Goal: Complete application form: Complete application form

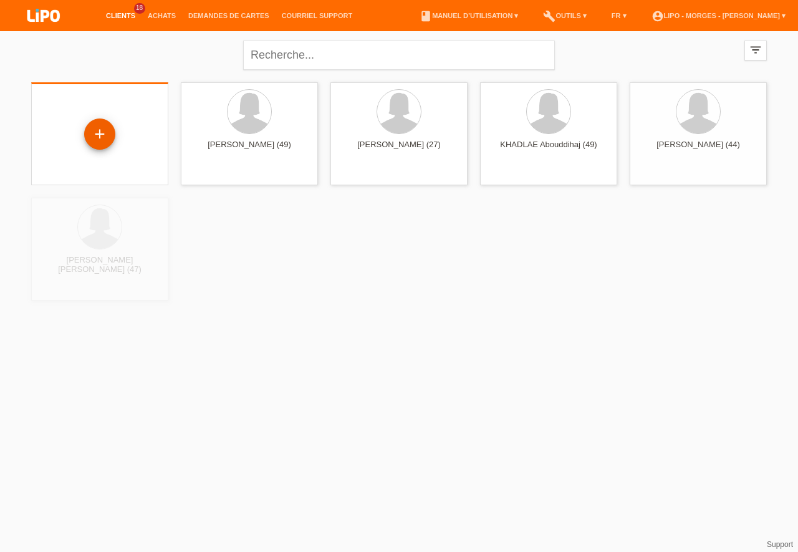
click at [101, 131] on div "+" at bounding box center [99, 133] width 31 height 31
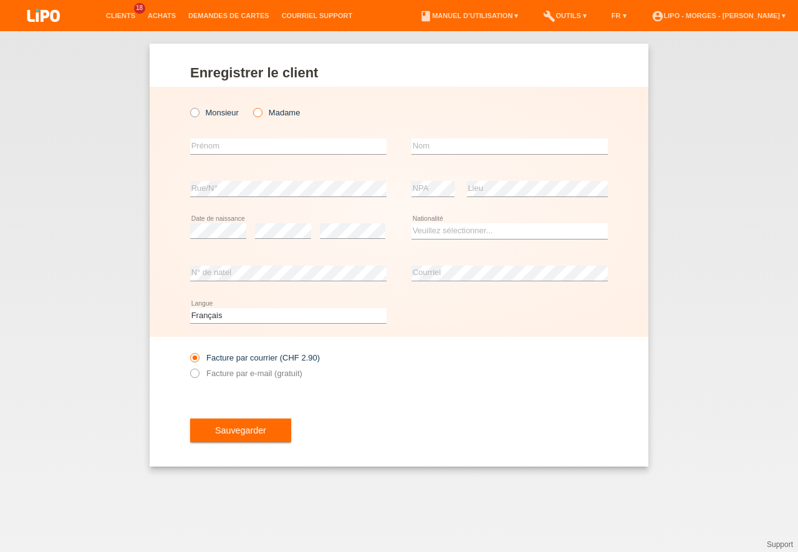
click at [251, 106] on icon at bounding box center [251, 106] width 0 height 0
click at [256, 113] on input "Madame" at bounding box center [257, 112] width 8 height 8
radio input "true"
click at [230, 146] on input "text" at bounding box center [288, 146] width 196 height 16
type input "[PERSON_NAME]"
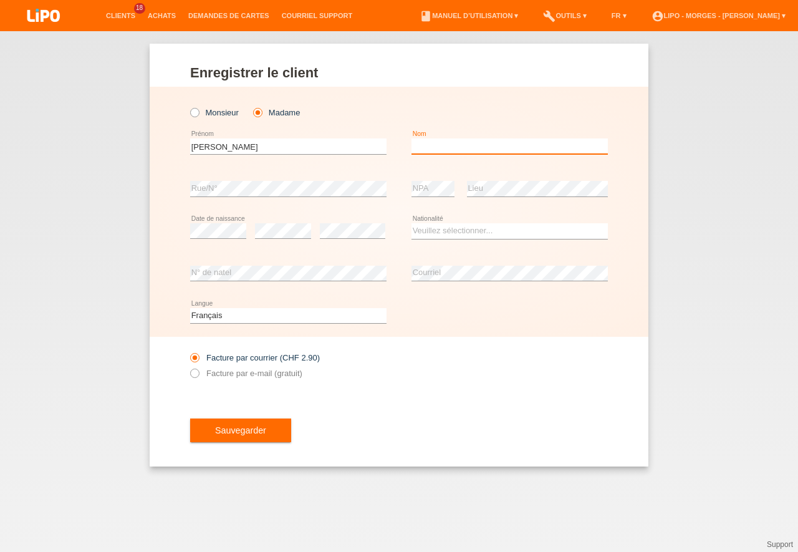
click at [432, 147] on input "text" at bounding box center [509, 146] width 196 height 16
type input "caboussat"
click at [273, 242] on div "error" at bounding box center [283, 231] width 56 height 42
click at [344, 502] on div "Enregistrer le client Enregistrer le client Enregistrer le client Monsieur Mada…" at bounding box center [399, 291] width 798 height 520
click at [411, 223] on select "Veuillez sélectionner... Suisse Allemagne Autriche Liechtenstein ------------ A…" at bounding box center [509, 230] width 196 height 15
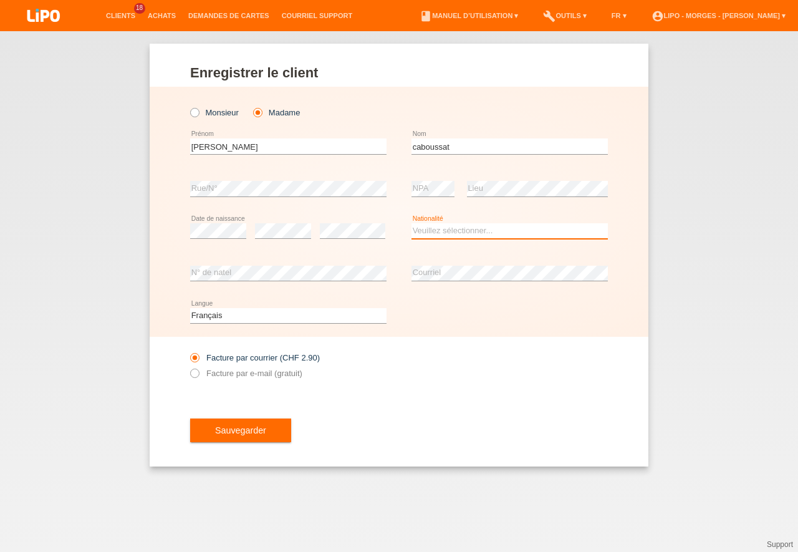
select select "CH"
click at [0, 0] on option "Suisse" at bounding box center [0, 0] width 0 height 0
click at [436, 264] on div "error Courriel" at bounding box center [509, 273] width 196 height 42
click at [200, 373] on label "Facture par e-mail (gratuit)" at bounding box center [246, 372] width 112 height 9
click at [198, 373] on input "Facture par e-mail (gratuit)" at bounding box center [194, 376] width 8 height 16
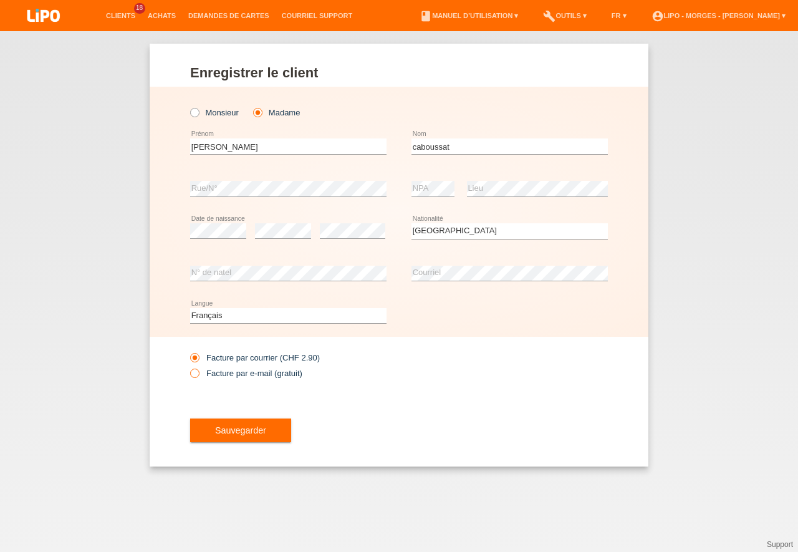
radio input "true"
click at [251, 427] on span "Sauvegarder" at bounding box center [240, 430] width 51 height 10
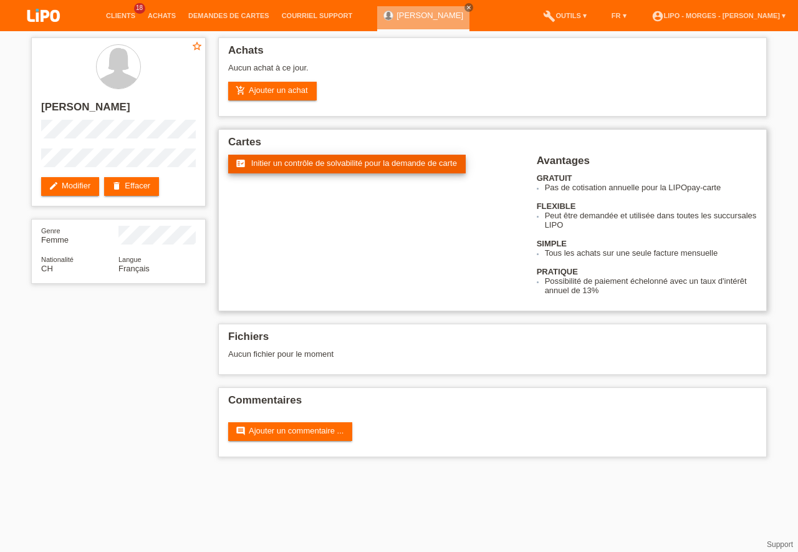
click at [312, 160] on span "Initier un contrôle de solvabilité pour la demande de carte" at bounding box center [354, 162] width 206 height 9
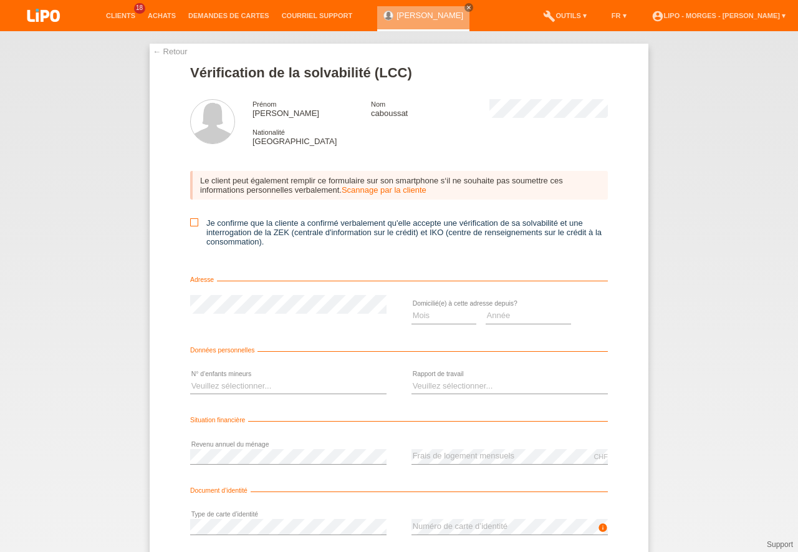
click at [190, 224] on icon at bounding box center [194, 222] width 8 height 8
click at [190, 224] on input "Je confirme que la cliente a confirmé verbalement qu'elle accepte une vérificat…" at bounding box center [194, 222] width 8 height 8
checkbox input "true"
click at [466, 8] on icon "close" at bounding box center [469, 7] width 6 height 6
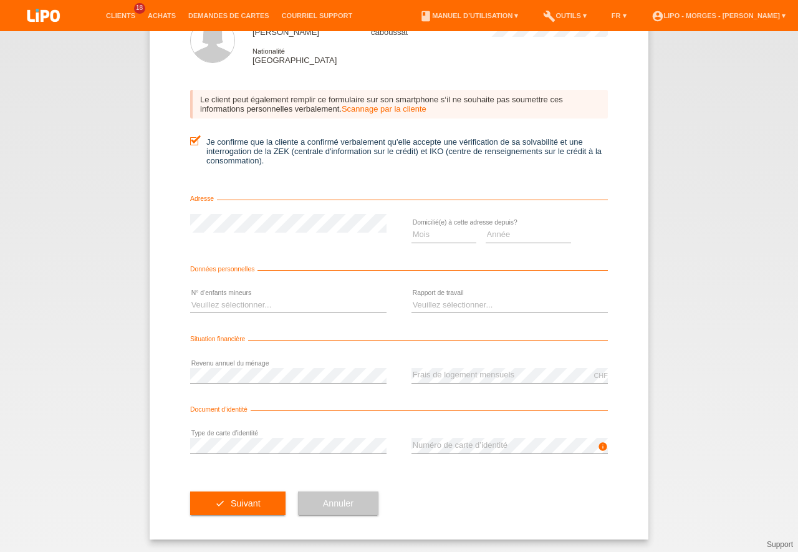
scroll to position [54, 0]
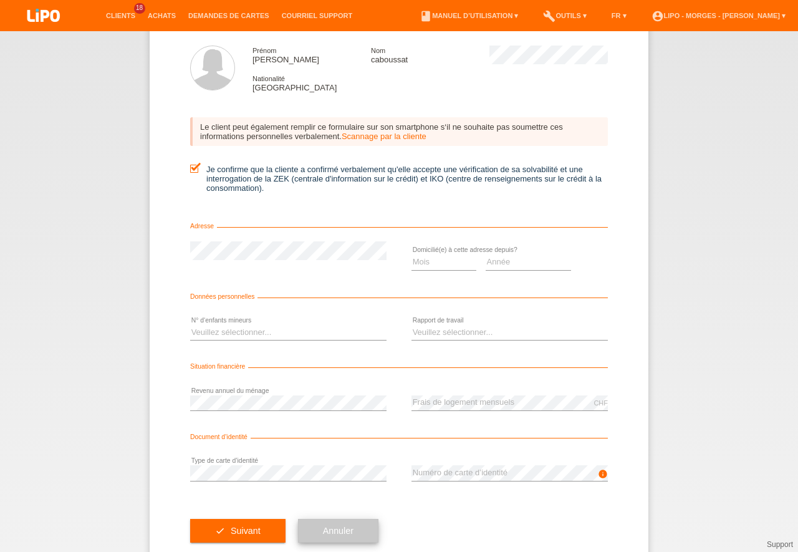
click at [346, 535] on span "Annuler" at bounding box center [338, 530] width 31 height 10
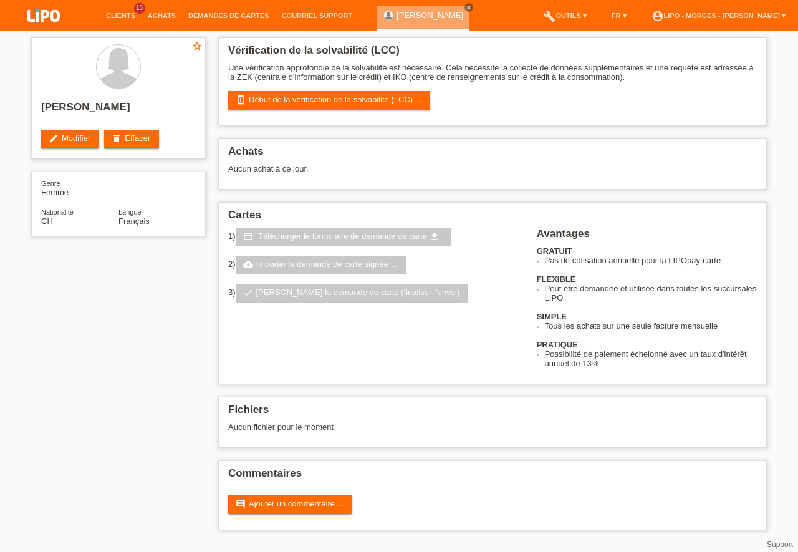
click at [342, 531] on div "Vérification de la solvabilité (LCC) Une vérification approfondie de la solvabi…" at bounding box center [492, 286] width 561 height 511
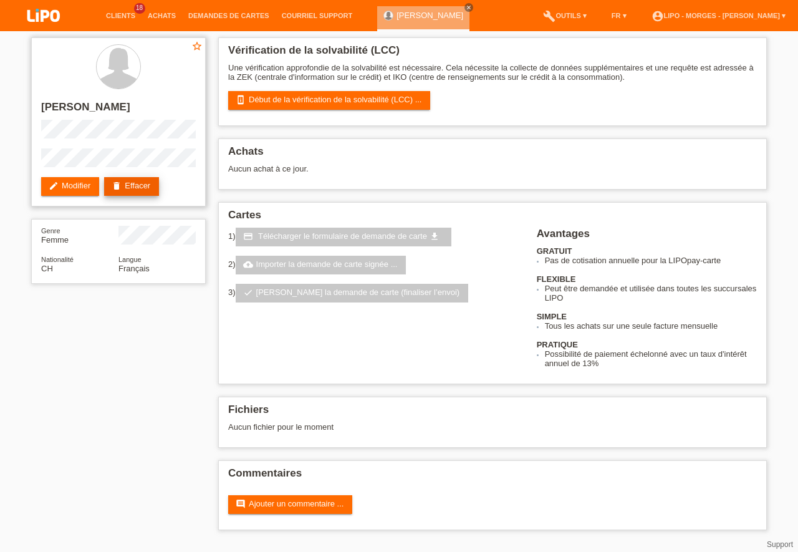
click at [138, 189] on link "delete Effacer" at bounding box center [131, 186] width 55 height 19
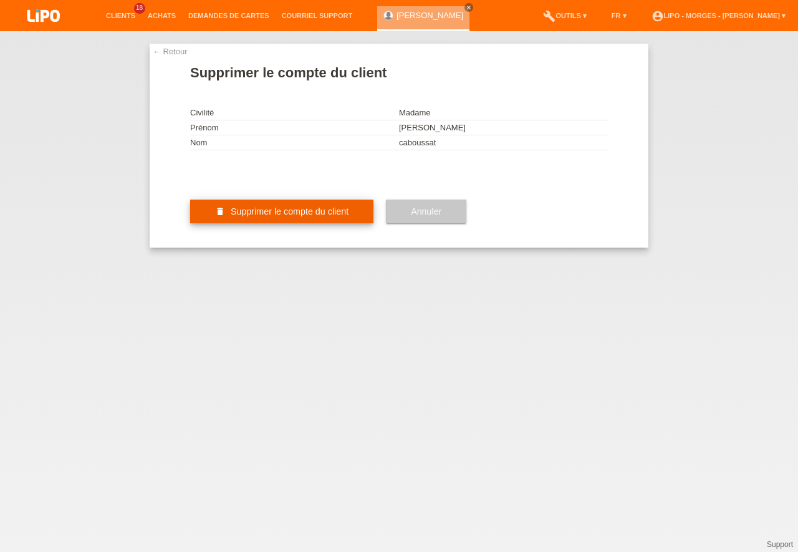
click at [287, 223] on button "delete Supprimer le compte du client" at bounding box center [281, 211] width 183 height 24
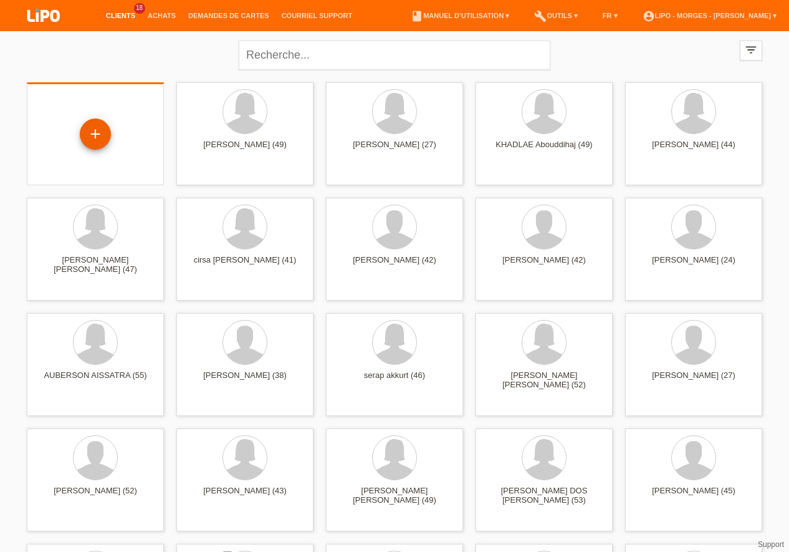
click at [98, 137] on div "+" at bounding box center [95, 133] width 31 height 31
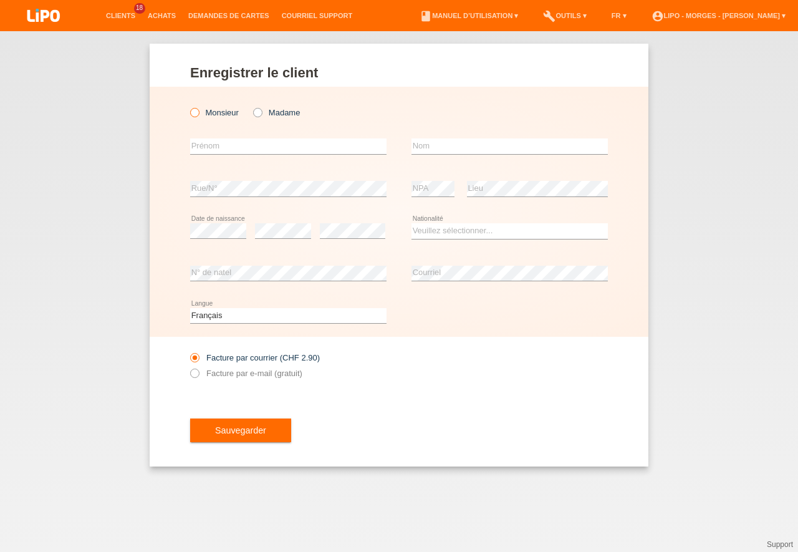
click at [188, 106] on icon at bounding box center [188, 106] width 0 height 0
click at [194, 115] on input "Monsieur" at bounding box center [194, 112] width 8 height 8
radio input "true"
drag, startPoint x: 211, startPoint y: 150, endPoint x: 348, endPoint y: 178, distance: 139.2
click at [215, 153] on input "text" at bounding box center [288, 146] width 196 height 16
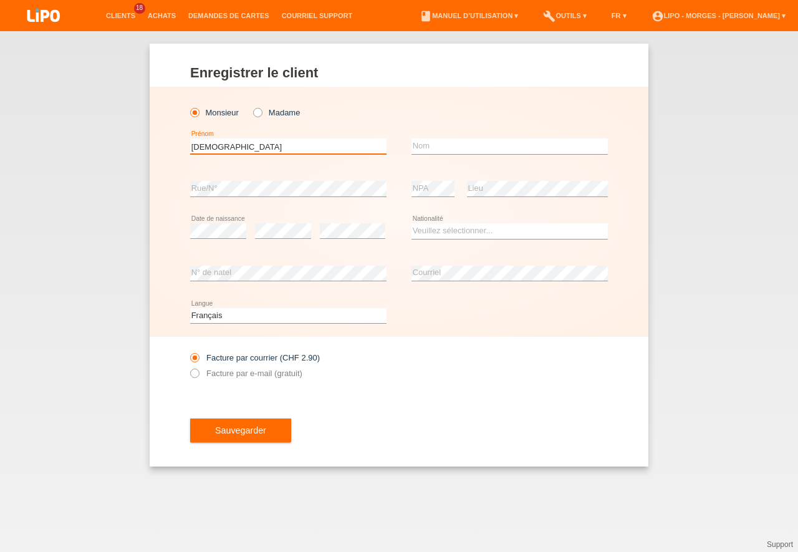
type input "[PERSON_NAME]"
click at [442, 145] on input "text" at bounding box center [509, 146] width 196 height 16
type input "[PERSON_NAME]"
click at [411, 223] on select "Veuillez sélectionner... Suisse Allemagne Autriche Liechtenstein ------------ A…" at bounding box center [509, 230] width 196 height 15
select select "CH"
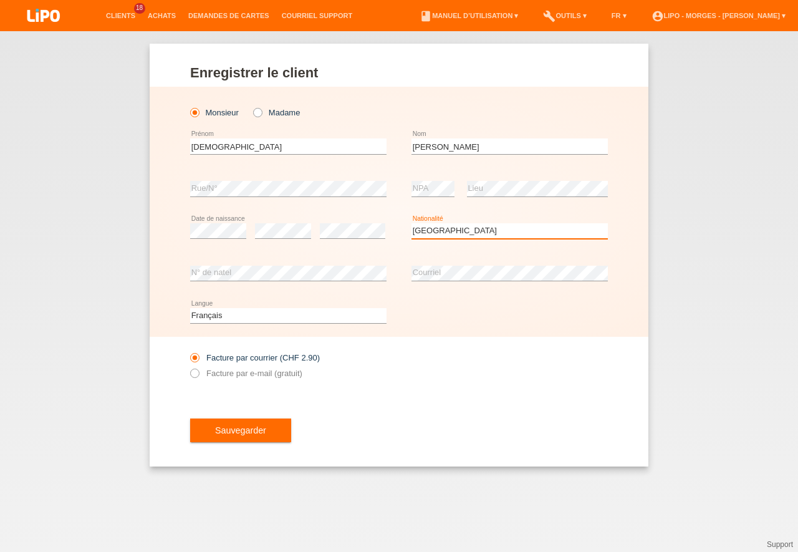
click at [0, 0] on option "[GEOGRAPHIC_DATA]" at bounding box center [0, 0] width 0 height 0
click at [188, 367] on icon at bounding box center [188, 367] width 0 height 0
click at [195, 376] on input "Facture par e-mail (gratuit)" at bounding box center [194, 376] width 8 height 16
radio input "true"
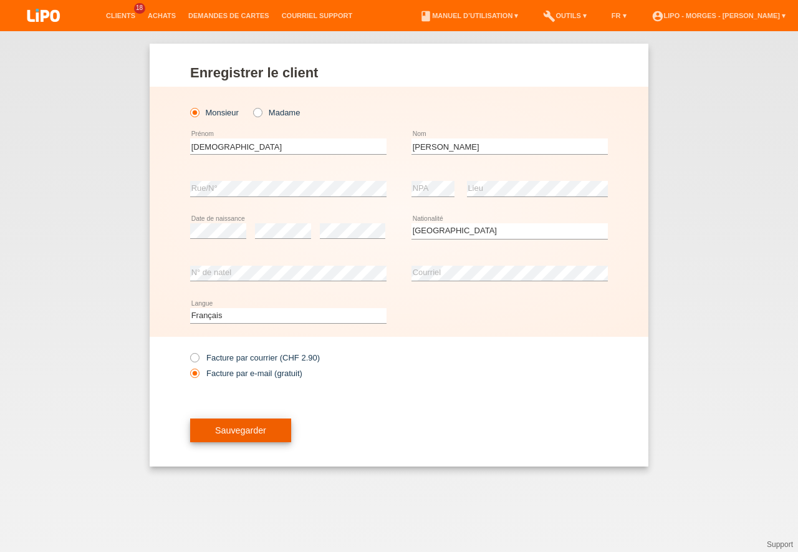
click at [231, 426] on span "Sauvegarder" at bounding box center [240, 430] width 51 height 10
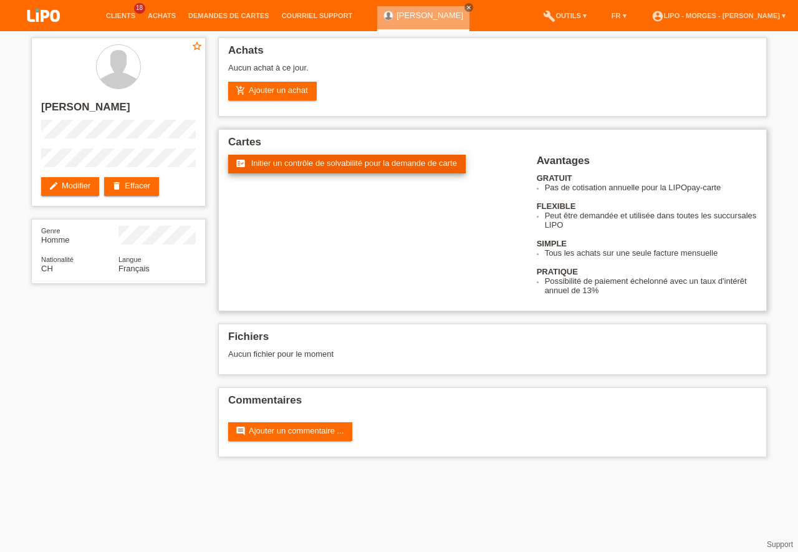
click at [350, 156] on link "fact_check Initier un contrôle de solvabilité pour la demande de carte" at bounding box center [346, 164] width 237 height 19
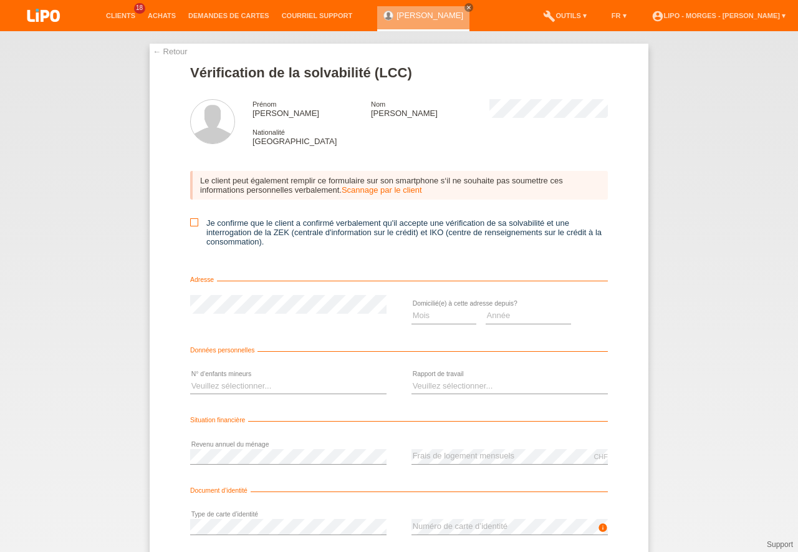
click at [191, 223] on icon at bounding box center [194, 222] width 8 height 8
click at [191, 223] on input "Je confirme que le client a confirmé verbalement qu'il accepte une vérification…" at bounding box center [194, 222] width 8 height 8
checkbox input "true"
click at [411, 308] on select "Mois 01 02 03 04 05 06 07 08 09 10" at bounding box center [443, 315] width 65 height 15
click at [0, 0] on option "07" at bounding box center [0, 0] width 0 height 0
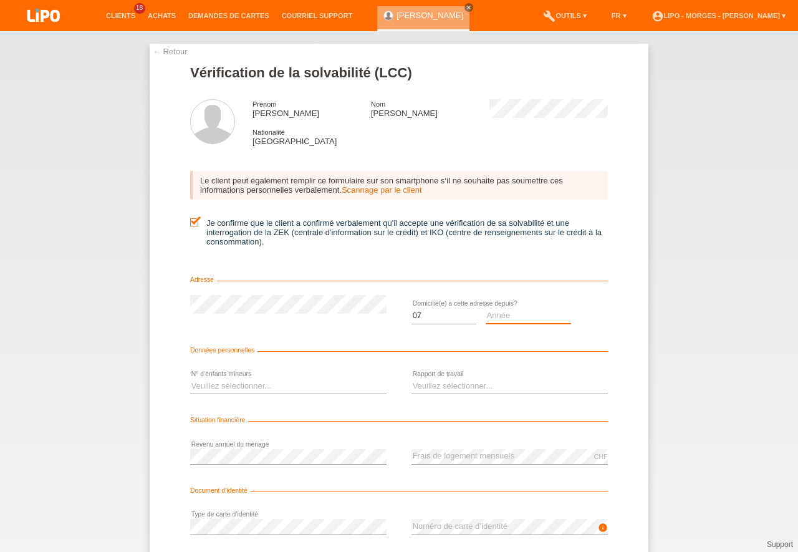
click at [486, 308] on select "Année 2025 2024 2023 2022 2021 2020 2019 2018 2017 2016 2015 2014 2013 2012 201…" at bounding box center [529, 315] width 86 height 15
click at [411, 308] on select "Mois 01 02 03 04 05 06 07 08 09 10" at bounding box center [443, 315] width 65 height 15
select select "06"
click at [0, 0] on option "06" at bounding box center [0, 0] width 0 height 0
click at [486, 308] on select "Année 2025 2024 2023 2022 2021 2020 2019 2018 2017 2016 2015 2014 2013 2012 201…" at bounding box center [529, 315] width 86 height 15
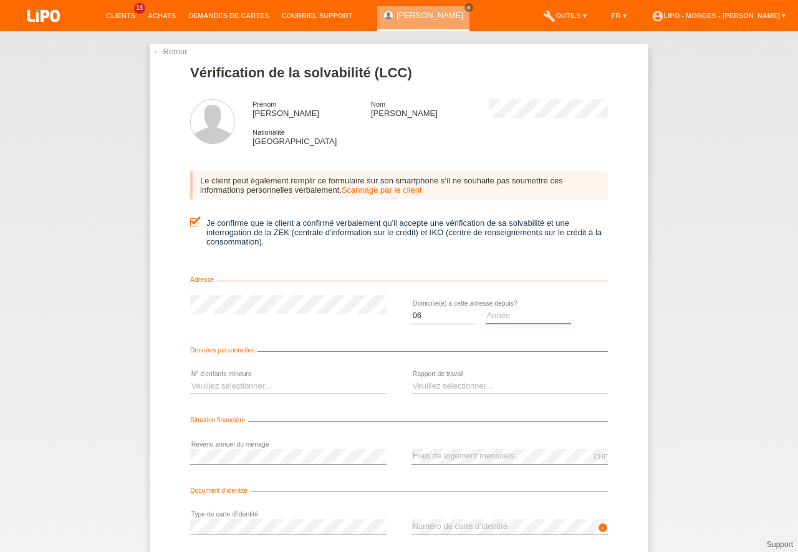
select select "2025"
click at [0, 0] on option "2025" at bounding box center [0, 0] width 0 height 0
click at [190, 378] on select "Veuillez sélectionner... 0 1 2 3 4 5 6 7 8 9" at bounding box center [288, 385] width 196 height 15
select select "0"
click at [0, 0] on option "0" at bounding box center [0, 0] width 0 height 0
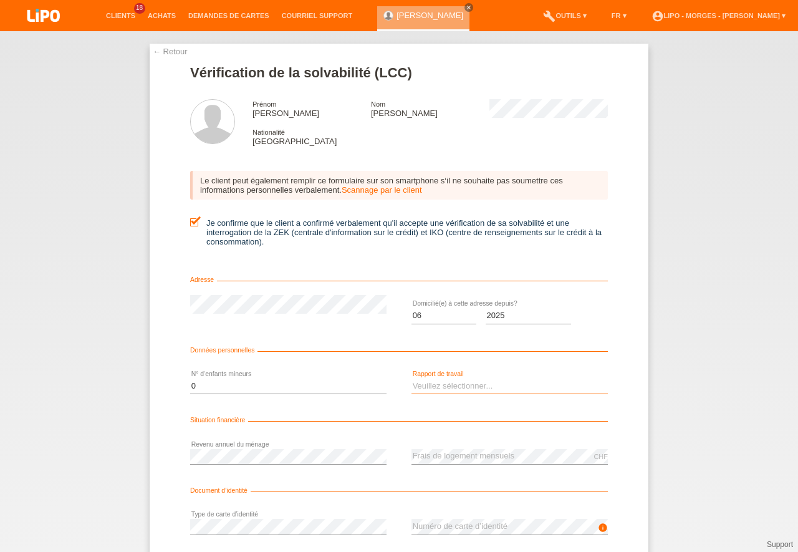
click at [411, 378] on select "Veuillez sélectionner... A durée indéterminée A durée déterminée Apprenti/étudi…" at bounding box center [509, 385] width 196 height 15
select select "UNLIMITED"
click at [0, 0] on option "A durée indéterminée" at bounding box center [0, 0] width 0 height 0
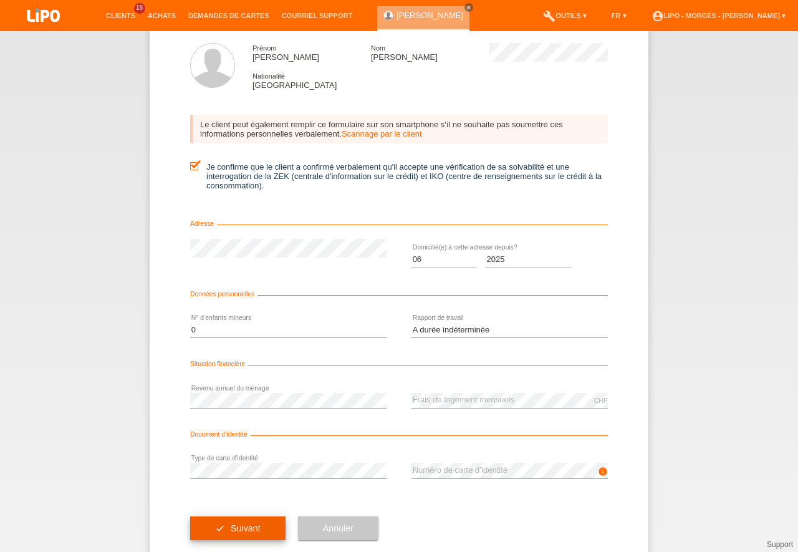
click at [240, 535] on button "check Suivant" at bounding box center [237, 528] width 95 height 24
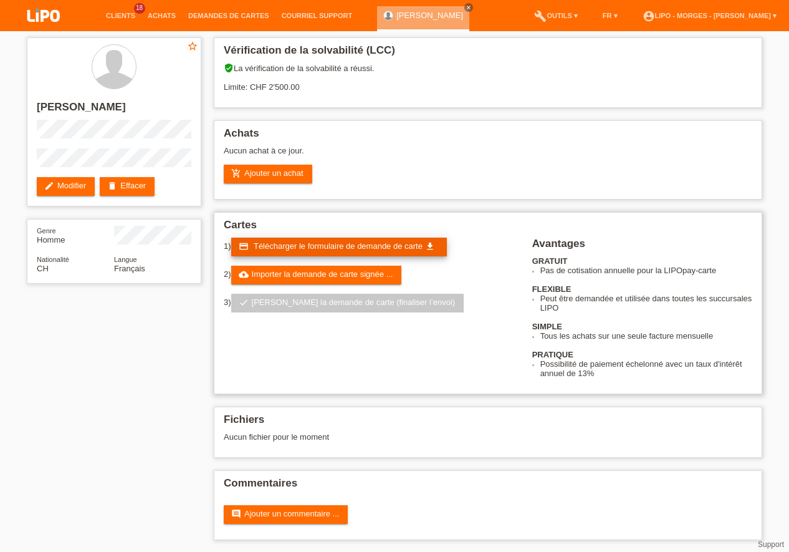
click at [285, 243] on span "Télécharger le formulaire de demande de carte" at bounding box center [338, 245] width 169 height 9
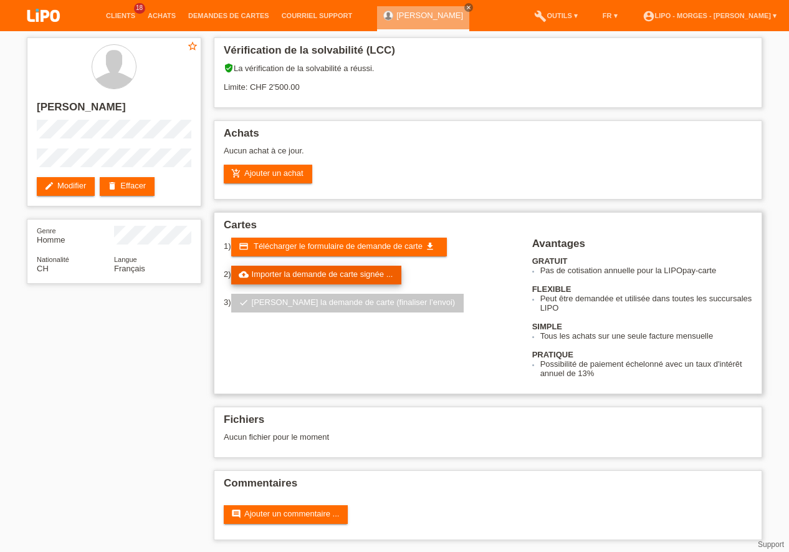
click at [338, 272] on link "cloud_upload Importer la demande de carte signée ..." at bounding box center [316, 275] width 171 height 19
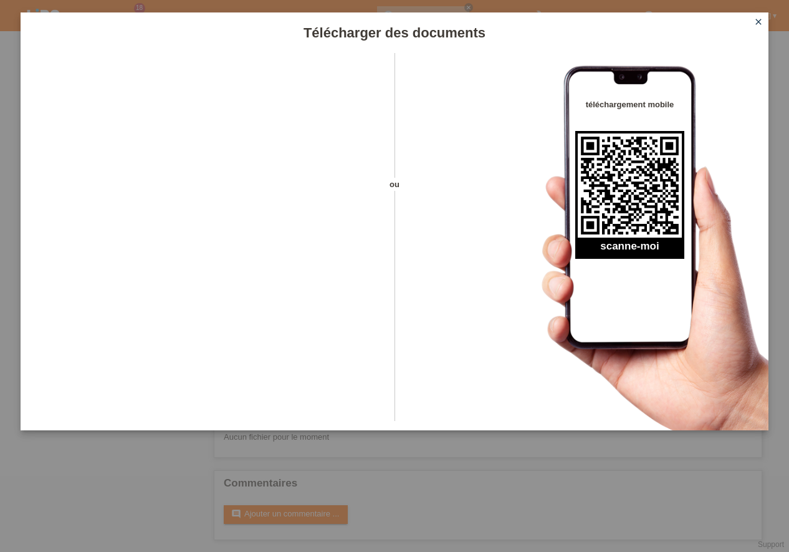
click at [757, 22] on icon "close" at bounding box center [759, 22] width 10 height 10
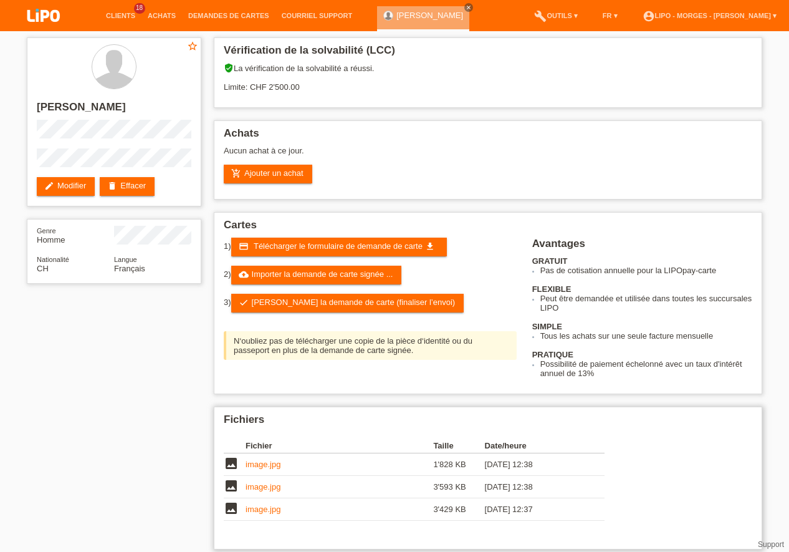
click at [260, 467] on link "image.jpg" at bounding box center [263, 463] width 35 height 9
click at [273, 487] on link "image.jpg" at bounding box center [263, 486] width 35 height 9
click at [260, 512] on link "image.jpg" at bounding box center [263, 508] width 35 height 9
click at [259, 466] on link "image.jpg" at bounding box center [263, 463] width 35 height 9
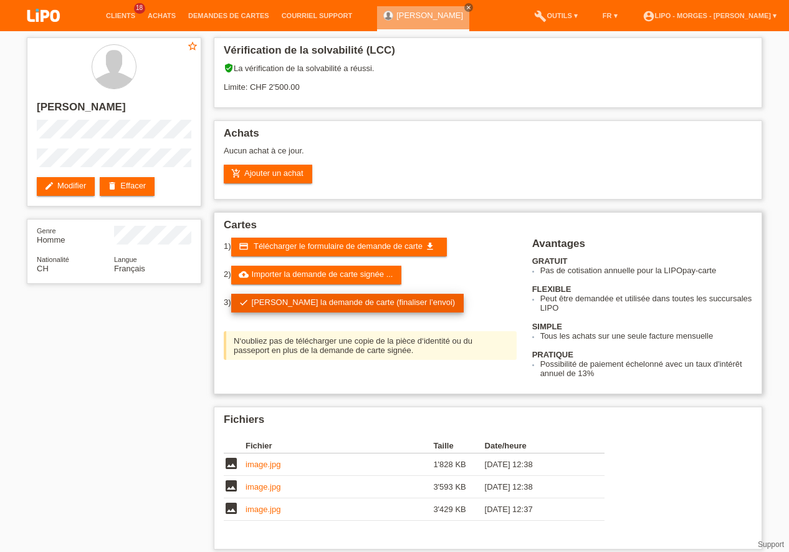
click at [330, 302] on link "check Soumettre la demande de carte (finaliser l’envoi)" at bounding box center [347, 303] width 233 height 19
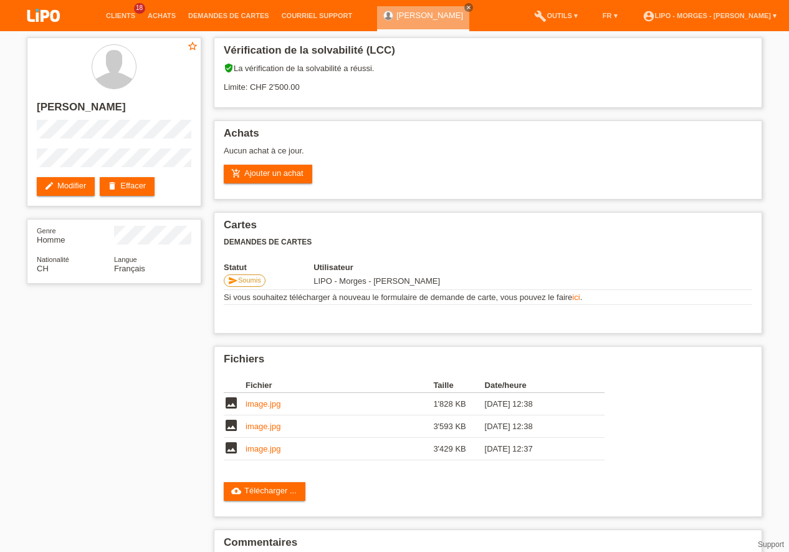
scroll to position [36, 0]
